Goal: Navigation & Orientation: Find specific page/section

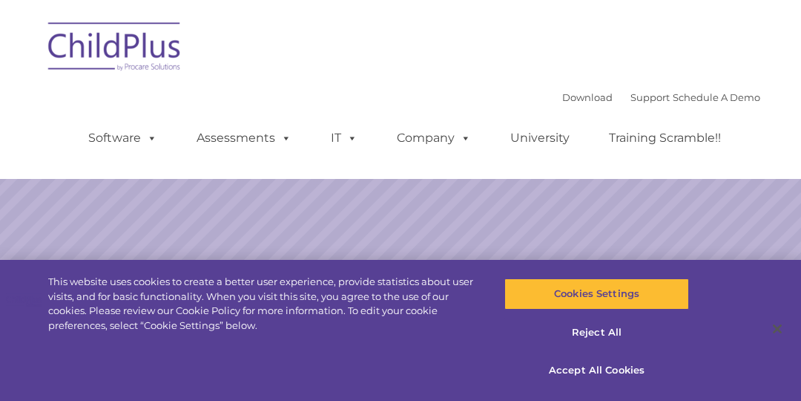
select select "MEDIUM"
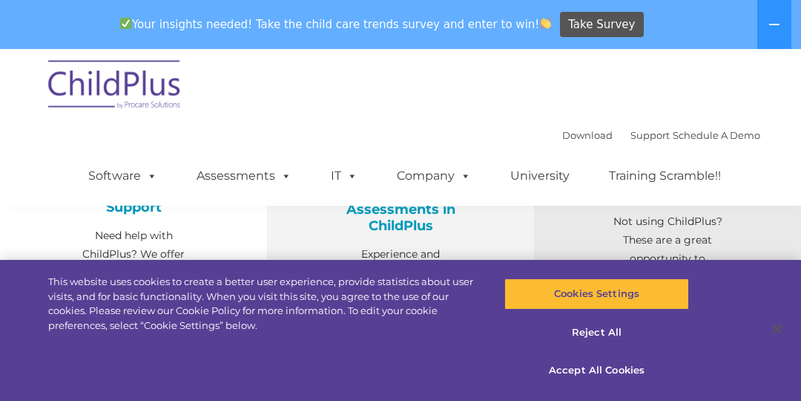
scroll to position [595, 0]
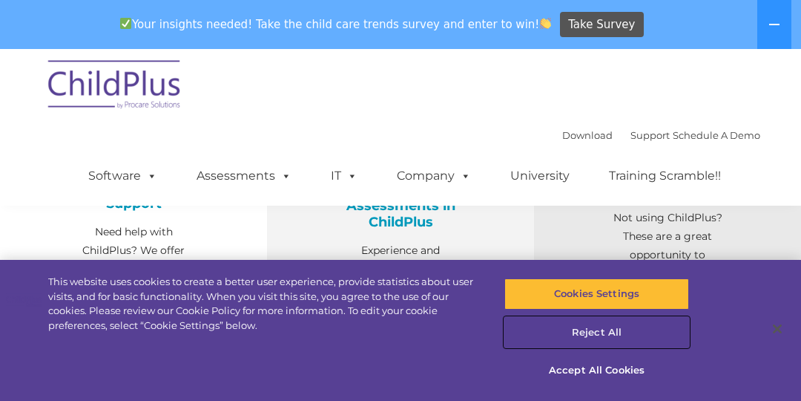
click at [610, 334] on button "Reject All" at bounding box center [597, 332] width 184 height 31
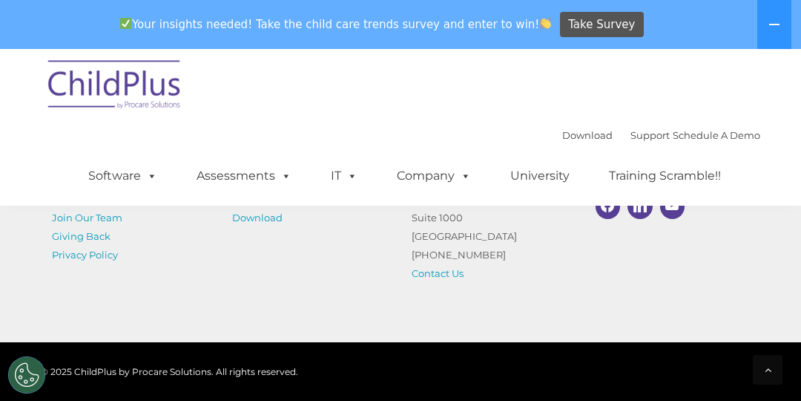
scroll to position [1884, 0]
click at [482, 105] on div "Download Support | Schedule A Demo  MENU MENU Software ChildPlus: The original…" at bounding box center [401, 127] width 720 height 157
click at [573, 138] on link "Download" at bounding box center [587, 135] width 50 height 12
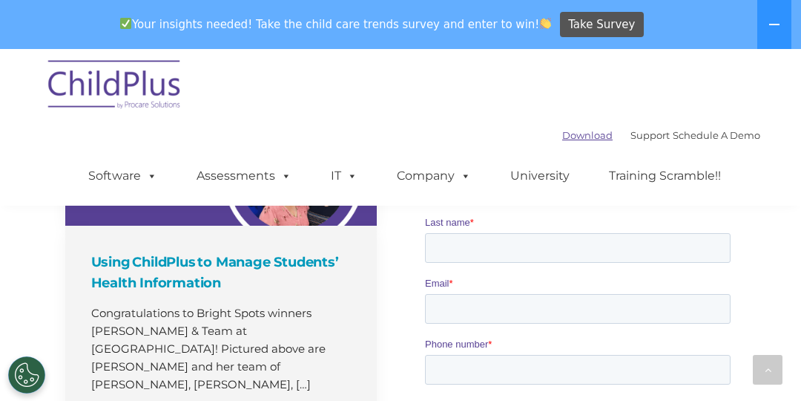
scroll to position [1130, 0]
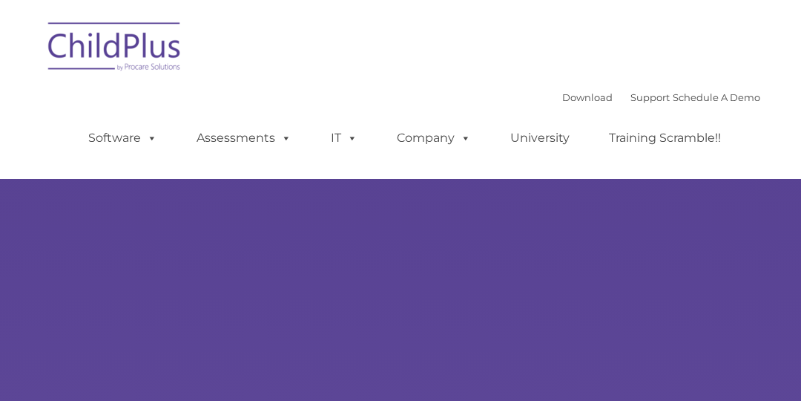
select select "MEDIUM"
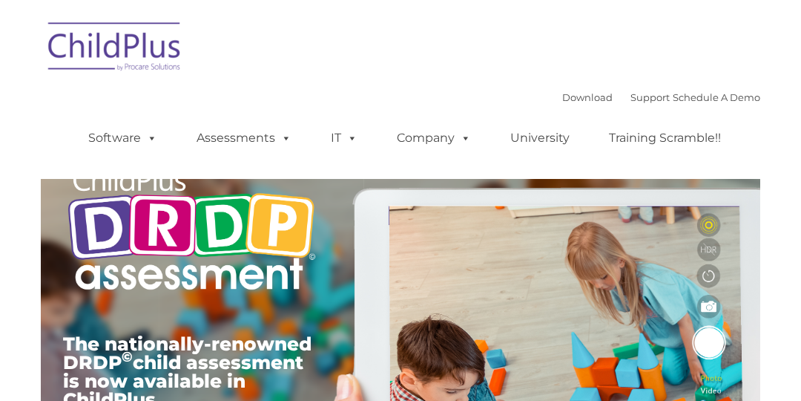
type input ""
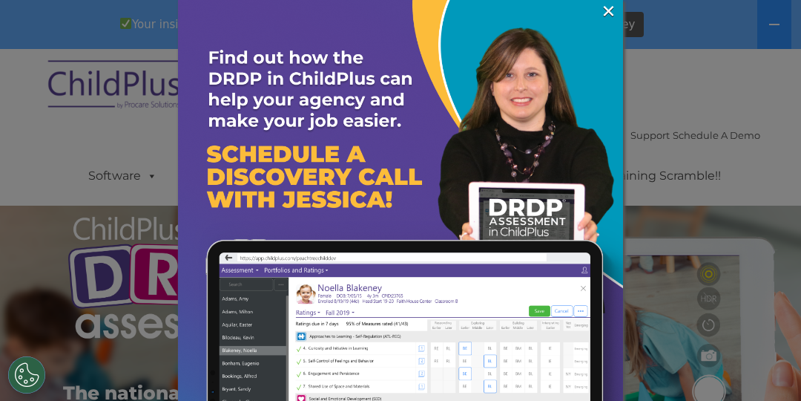
click at [599, 10] on img at bounding box center [400, 222] width 445 height 445
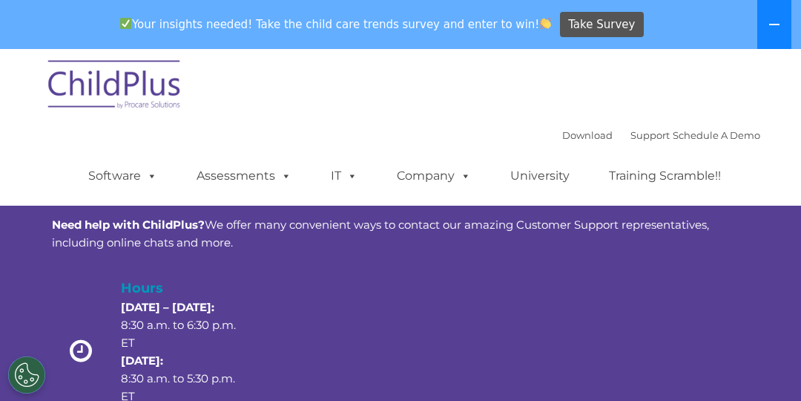
click at [781, 37] on button at bounding box center [775, 24] width 34 height 49
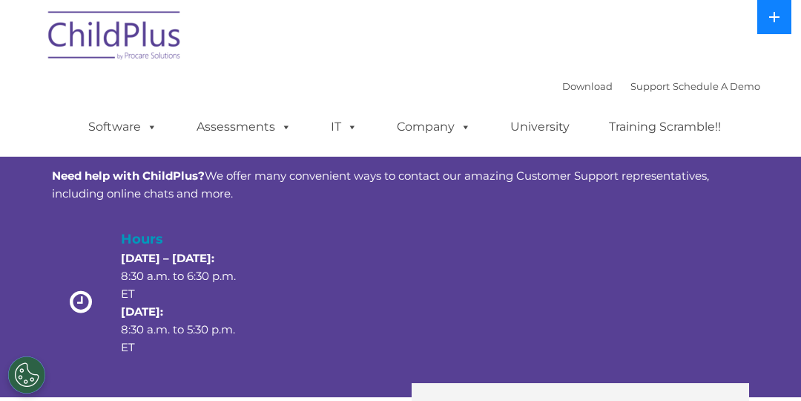
click at [772, 24] on button at bounding box center [775, 17] width 34 height 34
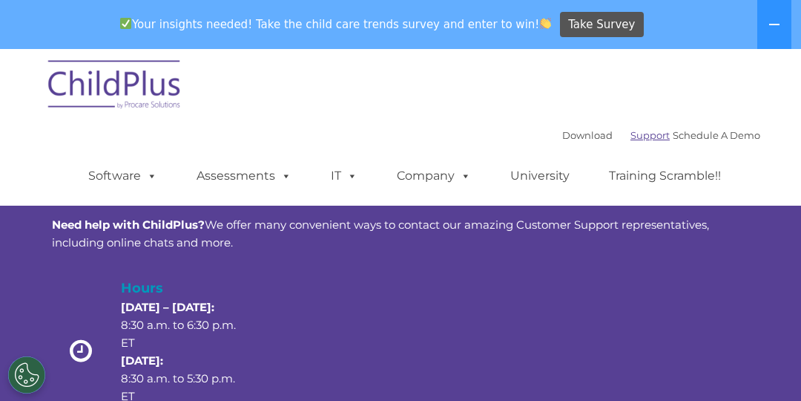
click at [631, 139] on link "Support" at bounding box center [650, 135] width 39 height 12
click at [275, 180] on span at bounding box center [283, 175] width 16 height 14
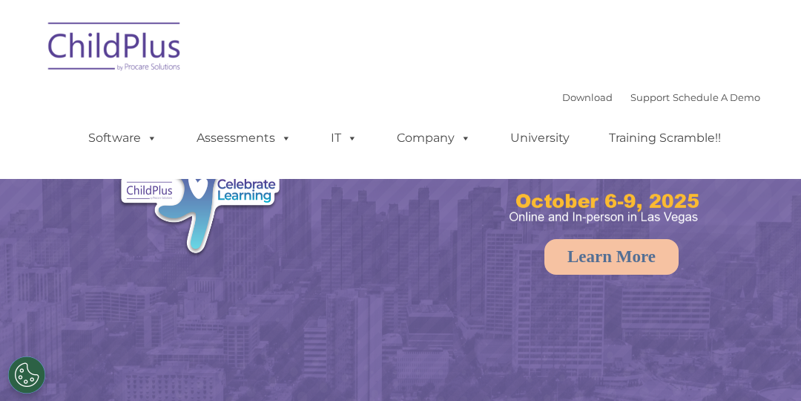
select select "MEDIUM"
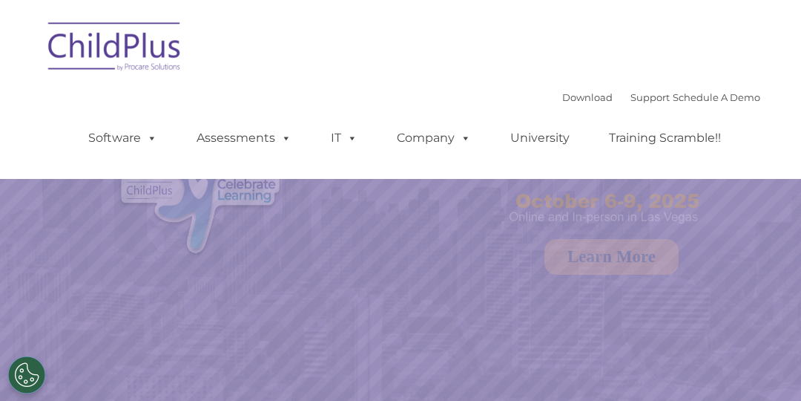
select select "MEDIUM"
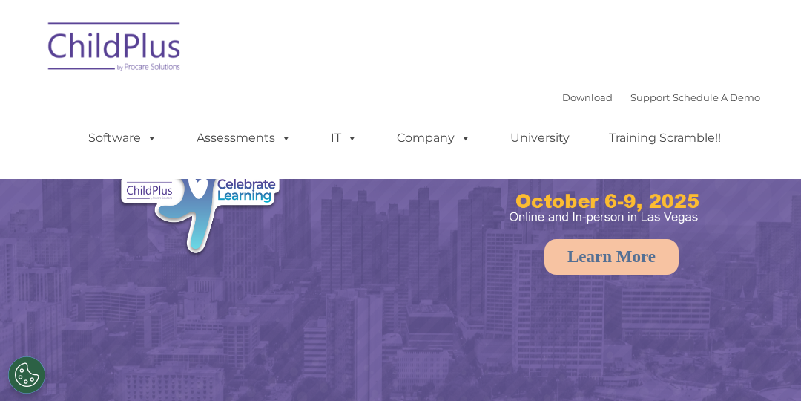
select select "MEDIUM"
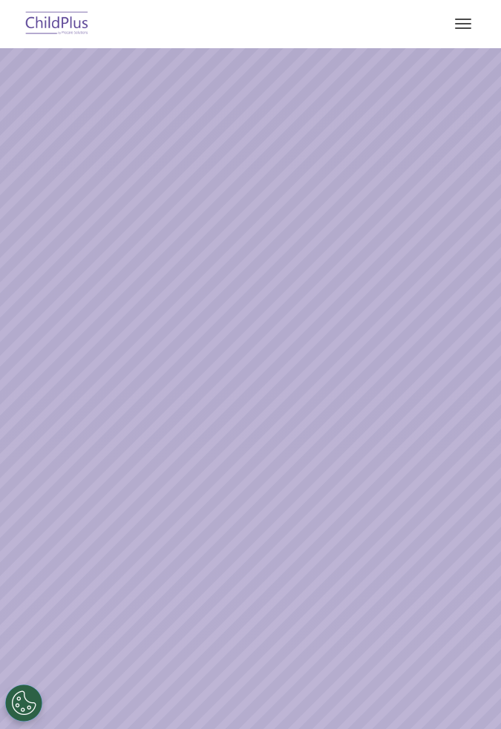
select select "MEDIUM"
